Goal: Information Seeking & Learning: Learn about a topic

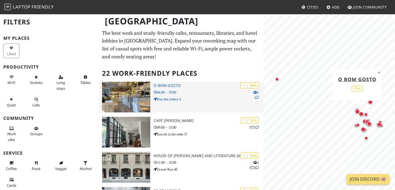
click at [126, 95] on img at bounding box center [126, 97] width 48 height 31
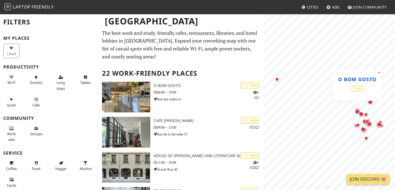
click at [365, 80] on link "O Bom Gosto" at bounding box center [357, 79] width 38 height 7
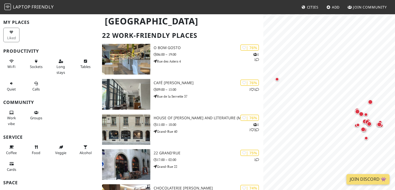
scroll to position [12, 0]
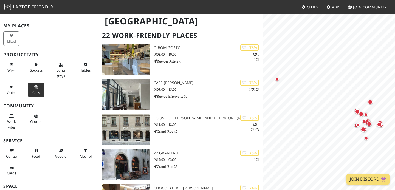
click at [35, 92] on span "Calls" at bounding box center [35, 92] width 7 height 5
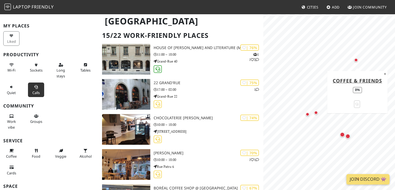
click at [356, 60] on div "Map marker" at bounding box center [356, 60] width 4 height 4
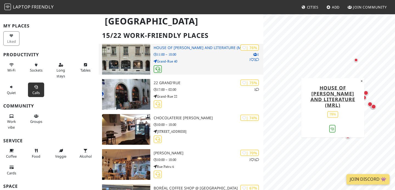
click at [186, 56] on p "11:00 – 18:00" at bounding box center [208, 54] width 110 height 5
click at [166, 47] on h3 "House of Rousseau and Literature (MRL)" at bounding box center [208, 47] width 110 height 5
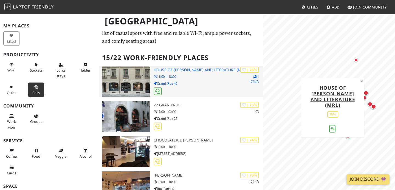
scroll to position [15, 0]
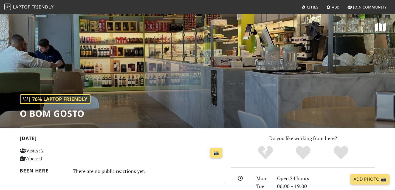
click at [153, 142] on h2 "[DATE]" at bounding box center [122, 139] width 204 height 8
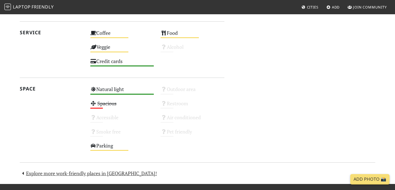
scroll to position [328, 0]
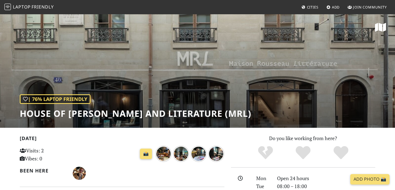
scroll to position [130, 0]
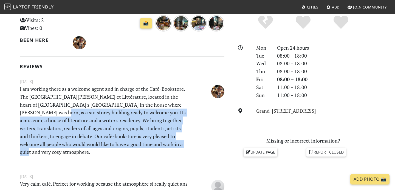
drag, startPoint x: 165, startPoint y: 148, endPoint x: 32, endPoint y: 112, distance: 137.8
click at [32, 112] on p "I am working there as a welcome agent and in charge of the Café-Bookstore. The …" at bounding box center [104, 120] width 176 height 71
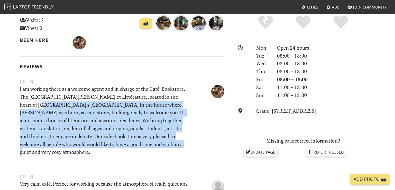
drag, startPoint x: 31, startPoint y: 101, endPoint x: 153, endPoint y: 146, distance: 130.1
click at [153, 146] on p "I am working there as a welcome agent and in charge of the Café-Bookstore. The …" at bounding box center [104, 120] width 176 height 71
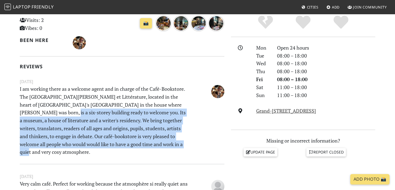
drag, startPoint x: 164, startPoint y: 146, endPoint x: 44, endPoint y: 110, distance: 125.8
click at [44, 110] on p "I am working there as a welcome agent and in charge of the Café-Bookstore. The …" at bounding box center [104, 120] width 176 height 71
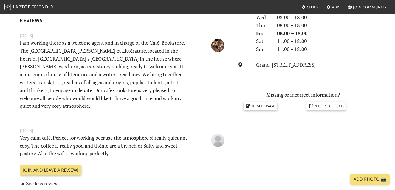
scroll to position [177, 0]
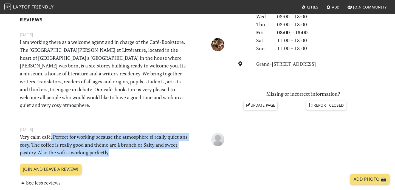
drag, startPoint x: 152, startPoint y: 146, endPoint x: 51, endPoint y: 130, distance: 102.4
click at [51, 133] on p "Very calm café. Perfect for working because the atmosphère si really quiet ans …" at bounding box center [104, 145] width 176 height 24
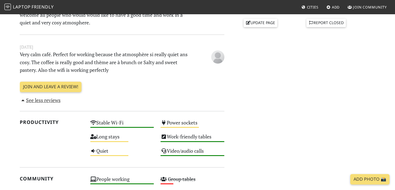
scroll to position [0, 0]
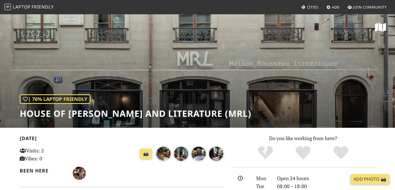
click at [39, 113] on h1 "House of Rousseau and Literature (MRL)" at bounding box center [135, 113] width 231 height 10
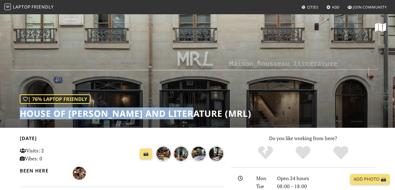
drag, startPoint x: 39, startPoint y: 113, endPoint x: 171, endPoint y: 111, distance: 132.4
click at [171, 111] on h1 "House of Rousseau and Literature (MRL)" at bounding box center [135, 113] width 231 height 10
copy h1 "House of Rousseau and Literature"
